Goal: Transaction & Acquisition: Purchase product/service

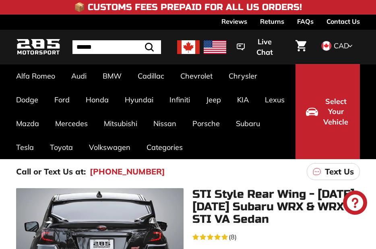
click at [226, 43] on div ". . . Site navigation . . . Site navigation 285 Motorsport Search Close .cls-1{…" at bounding box center [188, 47] width 344 height 30
click at [190, 47] on img at bounding box center [188, 47] width 23 height 14
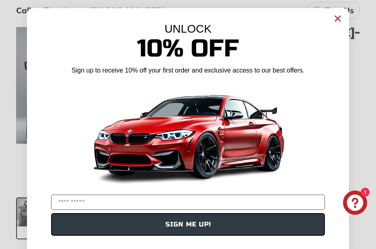
scroll to position [137, 0]
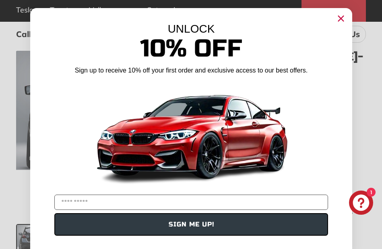
click at [85, 219] on button "SIGN ME UP!" at bounding box center [191, 224] width 274 height 23
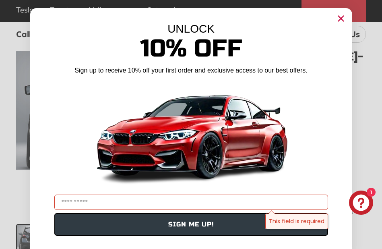
click at [341, 17] on circle "Close dialog" at bounding box center [341, 18] width 12 height 12
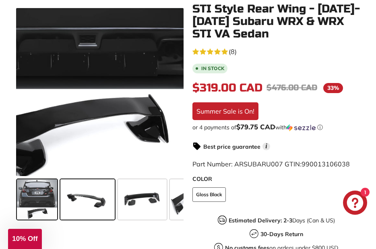
scroll to position [218, 0]
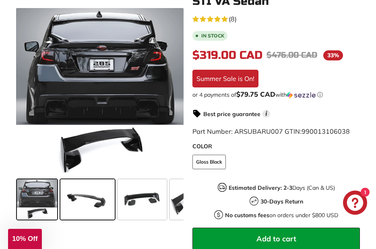
click at [89, 196] on span at bounding box center [87, 199] width 54 height 40
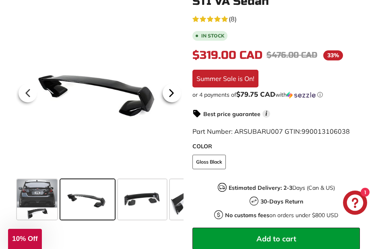
click at [169, 93] on icon at bounding box center [171, 93] width 19 height 19
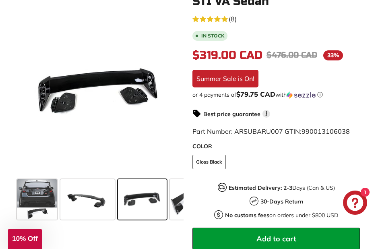
click at [147, 188] on span at bounding box center [142, 199] width 49 height 40
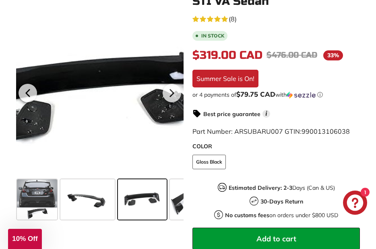
click at [100, 81] on div at bounding box center [100, 92] width 168 height 168
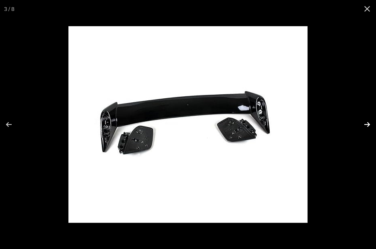
click at [368, 126] on button at bounding box center [362, 124] width 28 height 40
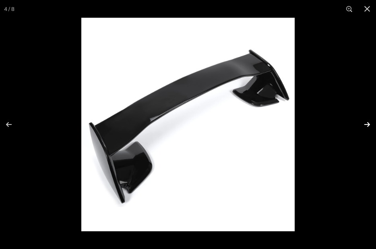
scroll to position [0, 90]
click at [368, 126] on button at bounding box center [362, 124] width 28 height 40
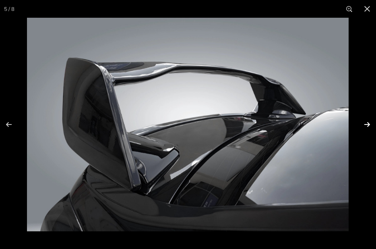
scroll to position [0, 144]
click at [368, 126] on button at bounding box center [362, 124] width 28 height 40
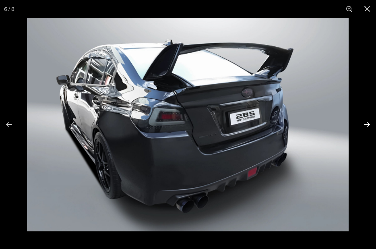
click at [368, 126] on button at bounding box center [362, 124] width 28 height 40
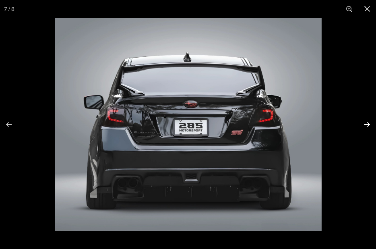
scroll to position [0, 252]
click at [367, 12] on button at bounding box center [367, 9] width 18 height 18
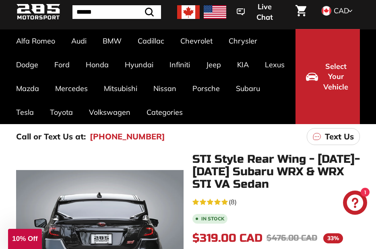
scroll to position [0, 0]
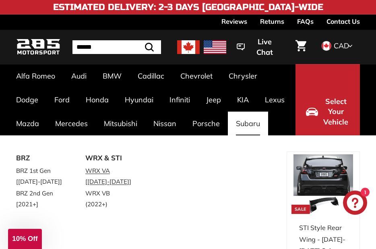
click at [101, 178] on link "WRX VA [[DATE]-[DATE]]" at bounding box center [108, 176] width 47 height 23
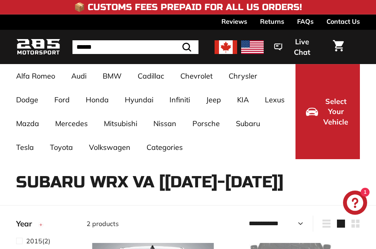
select select "**********"
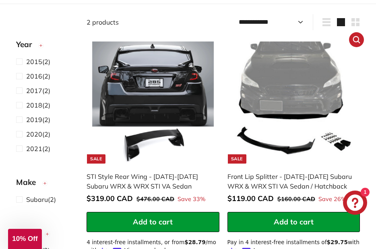
click at [315, 137] on img at bounding box center [294, 102] width 122 height 122
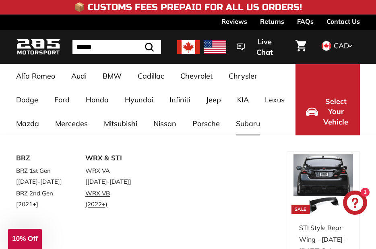
scroll to position [81, 0]
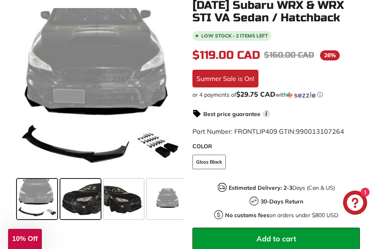
click at [79, 206] on span at bounding box center [80, 199] width 40 height 40
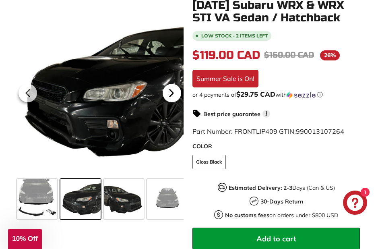
click at [176, 97] on icon at bounding box center [171, 93] width 19 height 19
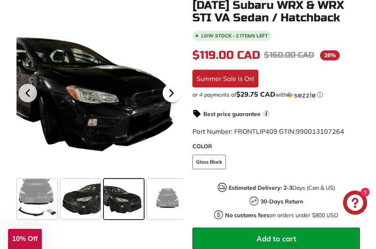
click at [176, 97] on icon at bounding box center [171, 93] width 19 height 19
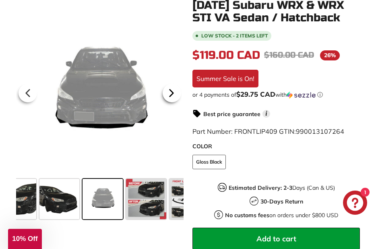
scroll to position [0, 67]
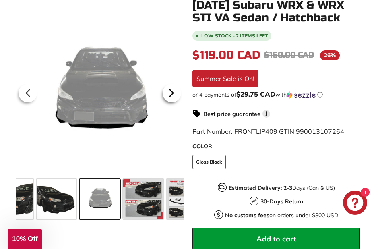
click at [176, 97] on icon at bounding box center [171, 93] width 19 height 19
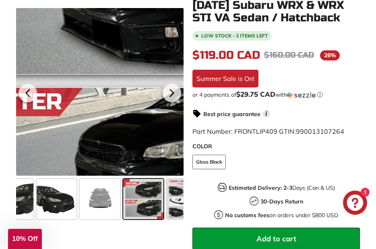
click at [71, 103] on div at bounding box center [100, 92] width 168 height 168
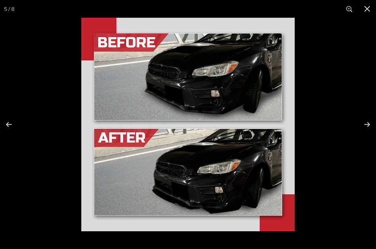
click at [252, 174] on img at bounding box center [187, 124] width 213 height 213
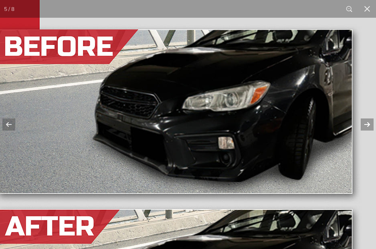
click at [368, 128] on button at bounding box center [362, 124] width 28 height 40
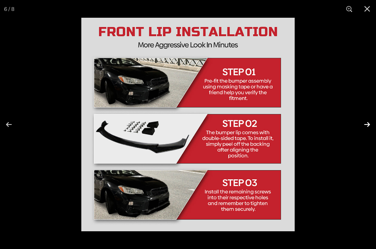
scroll to position [0, 154]
click at [226, 84] on img at bounding box center [187, 124] width 213 height 213
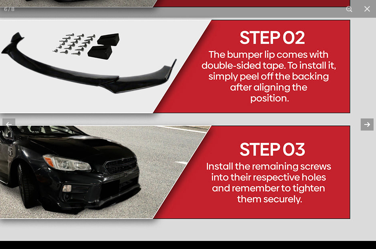
click at [366, 124] on button at bounding box center [362, 124] width 28 height 40
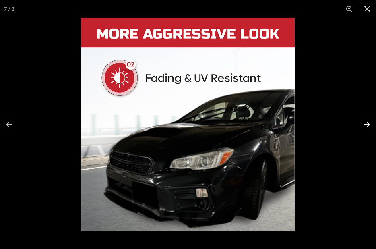
click at [366, 124] on button at bounding box center [362, 124] width 28 height 40
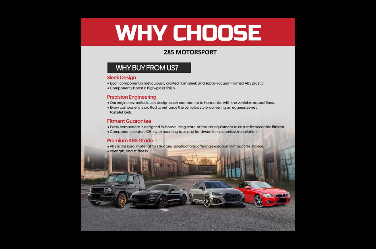
scroll to position [0, 179]
click at [366, 124] on button at bounding box center [362, 124] width 28 height 40
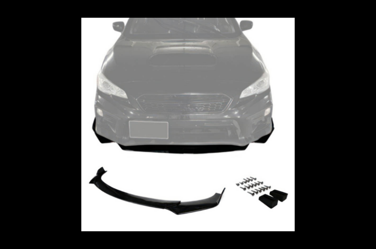
scroll to position [0, 0]
